Goal: Download file/media

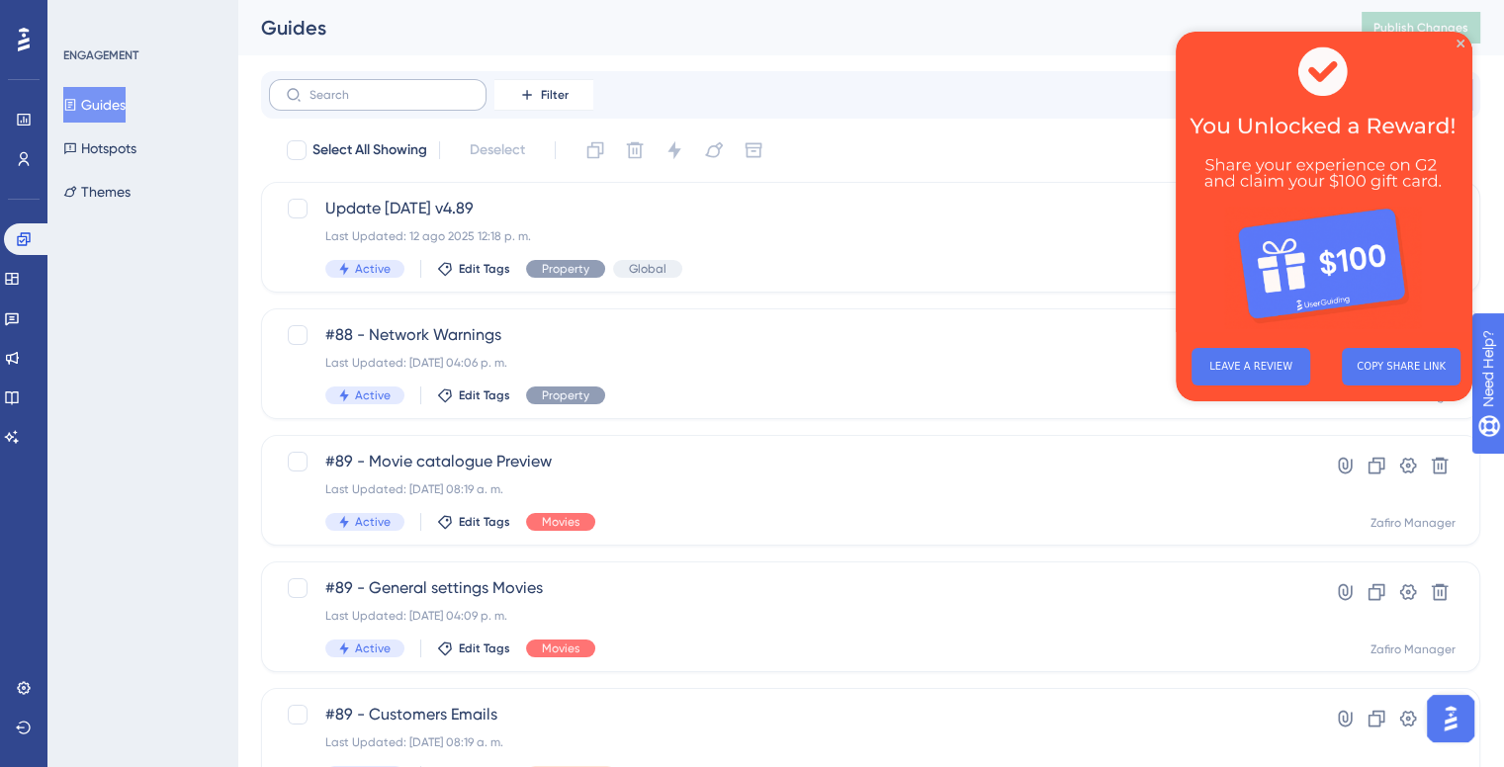
click at [375, 85] on label at bounding box center [378, 95] width 218 height 32
click at [375, 88] on input "text" at bounding box center [390, 95] width 160 height 14
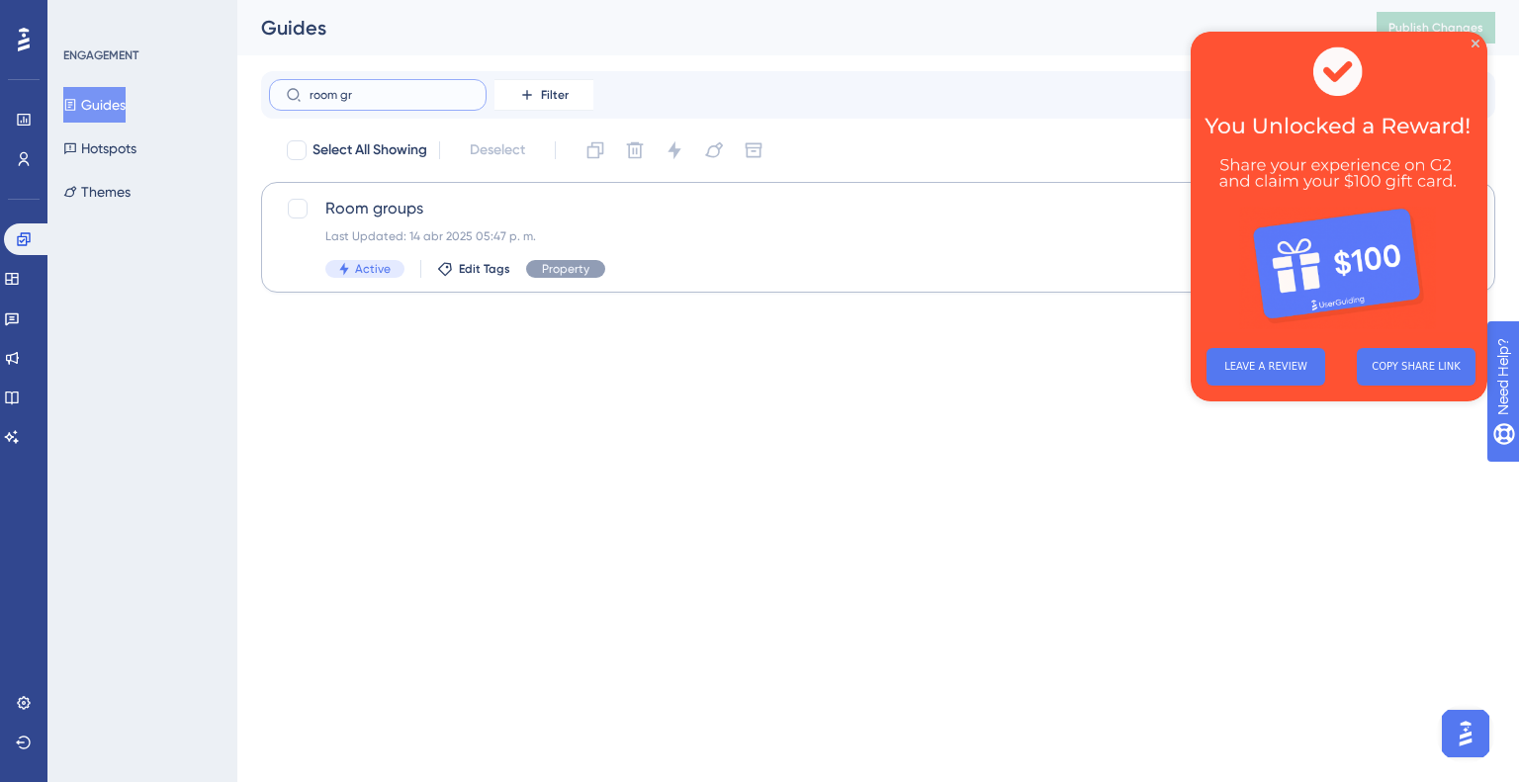
type input "room gr"
click at [721, 185] on div "Room groups Last Updated: 14 abr 2025 05:47 p. m. Active Edit Tags Property Hyp…" at bounding box center [878, 237] width 1234 height 111
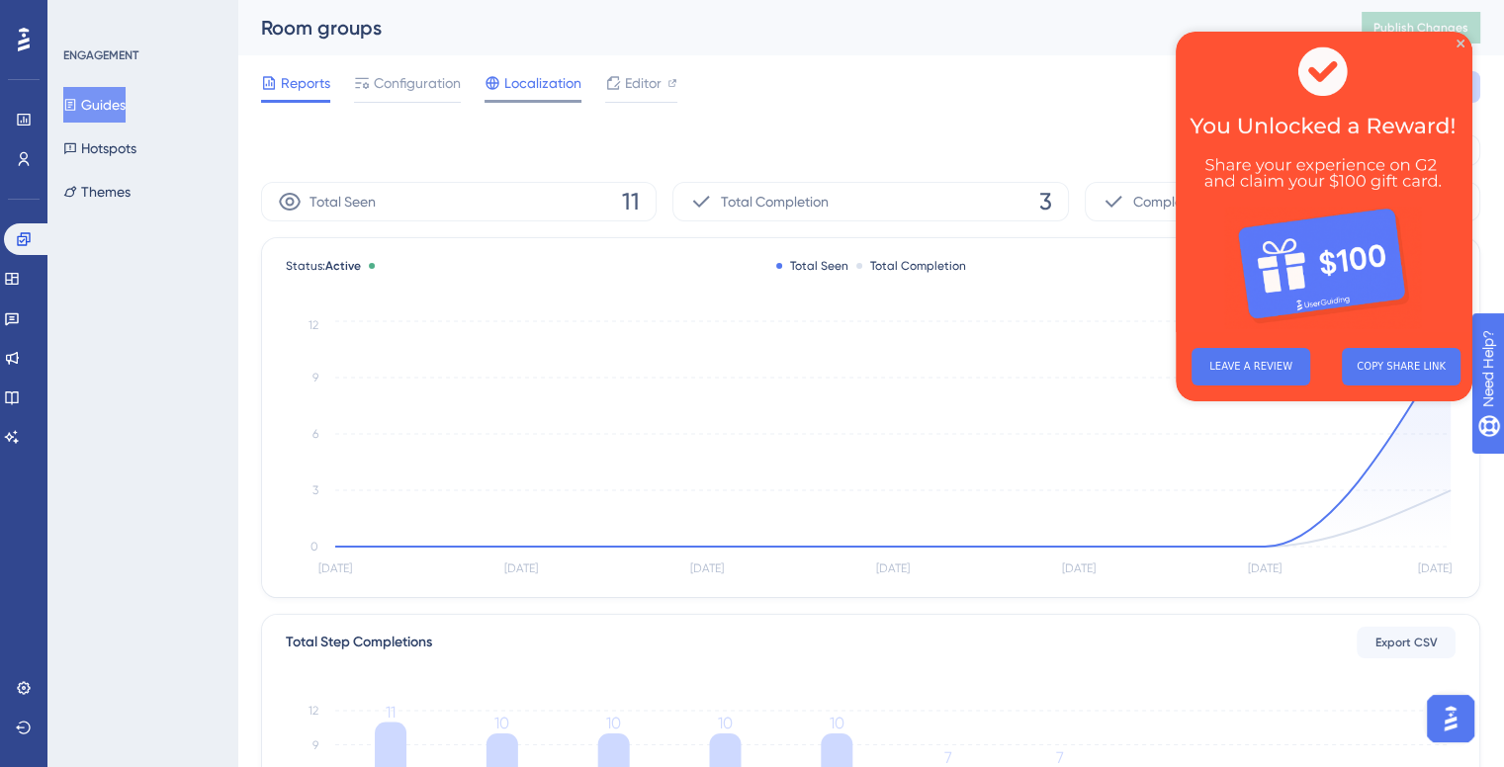
click at [542, 84] on span "Localization" at bounding box center [542, 83] width 77 height 24
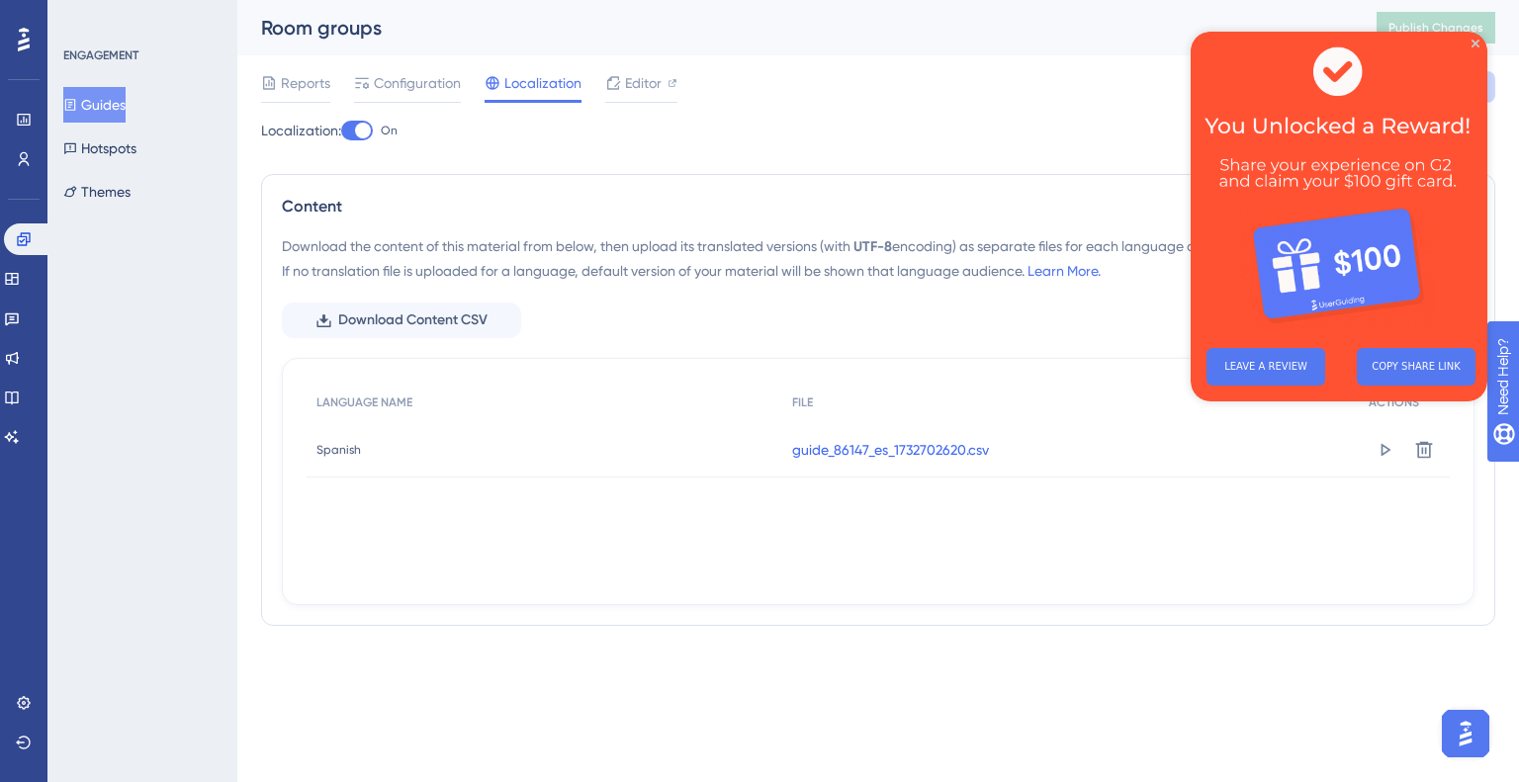
click at [945, 449] on link "guide_86147_es_1732702620.csv" at bounding box center [890, 450] width 197 height 24
click at [77, 107] on icon at bounding box center [70, 105] width 14 height 14
